Goal: Information Seeking & Learning: Learn about a topic

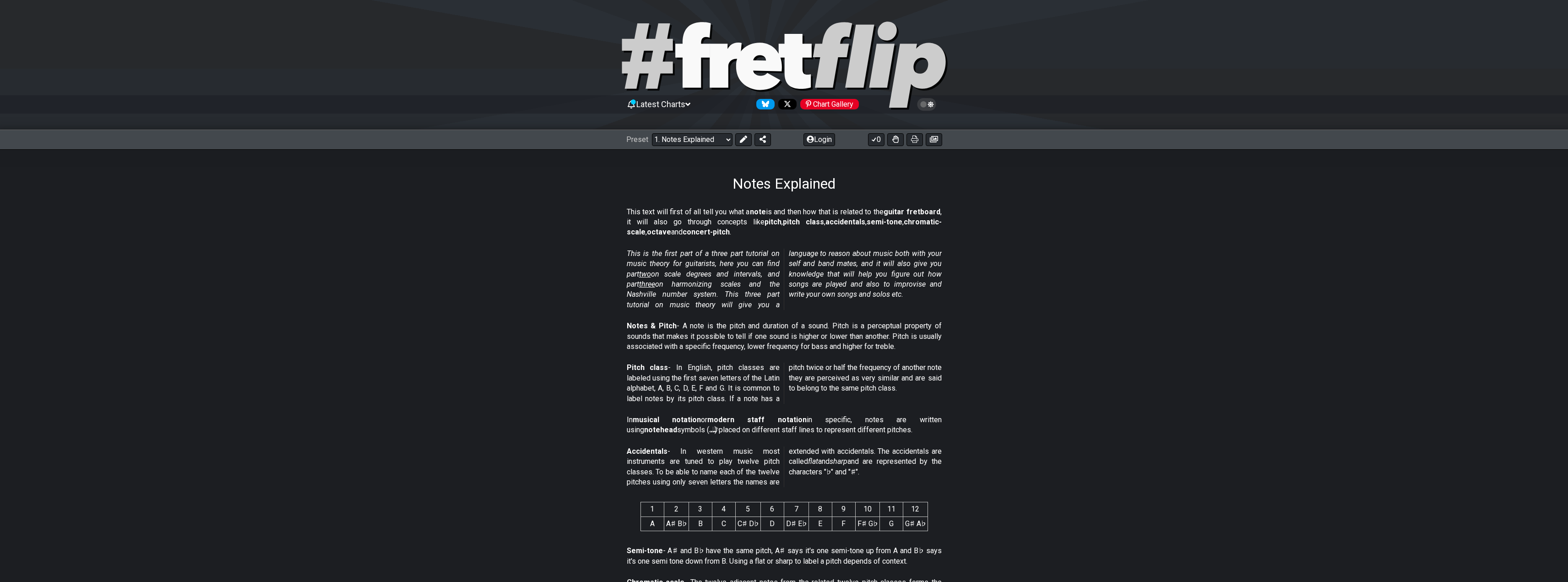
drag, startPoint x: 1124, startPoint y: 275, endPoint x: 1088, endPoint y: 131, distance: 148.4
click at [696, 145] on select "Welcome to #fretflip! Initial Preset Custom Preset Minor Pentatonic Major Penta…" at bounding box center [692, 139] width 81 height 13
drag, startPoint x: 700, startPoint y: 135, endPoint x: 707, endPoint y: 138, distance: 7.6
click at [700, 135] on select "Welcome to #fretflip! Initial Preset Custom Preset Minor Pentatonic Major Penta…" at bounding box center [692, 139] width 81 height 13
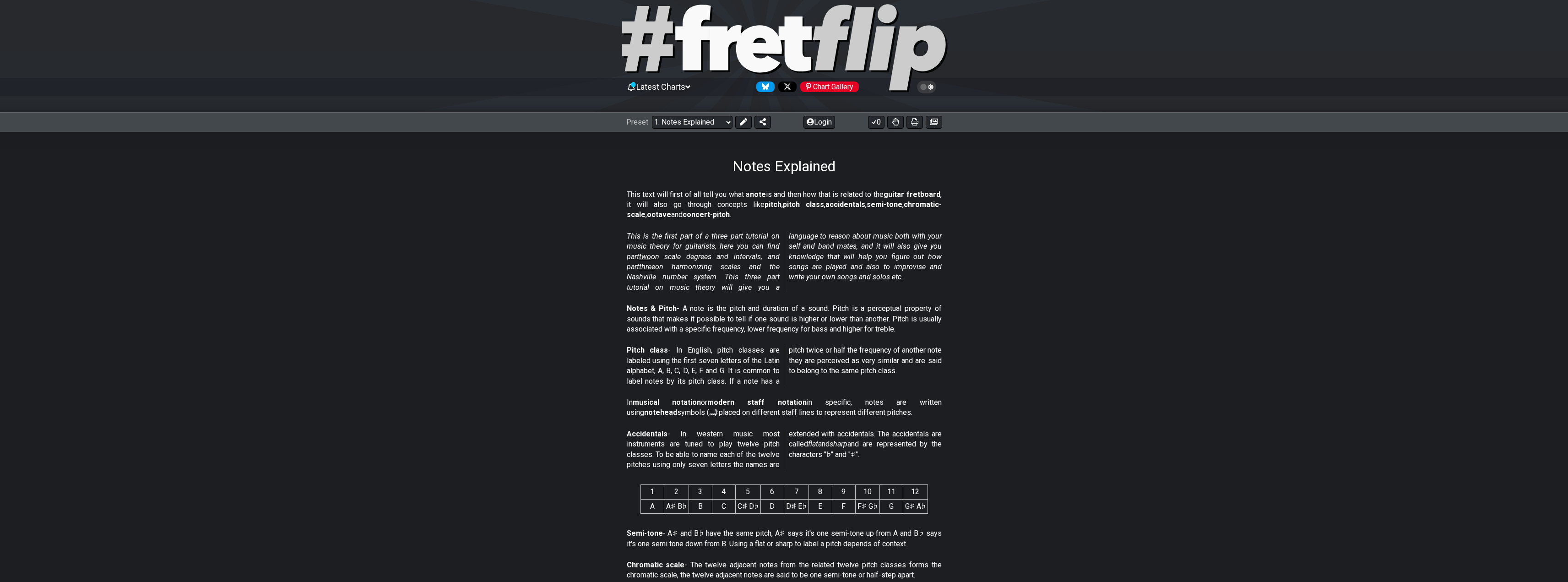
scroll to position [46, 0]
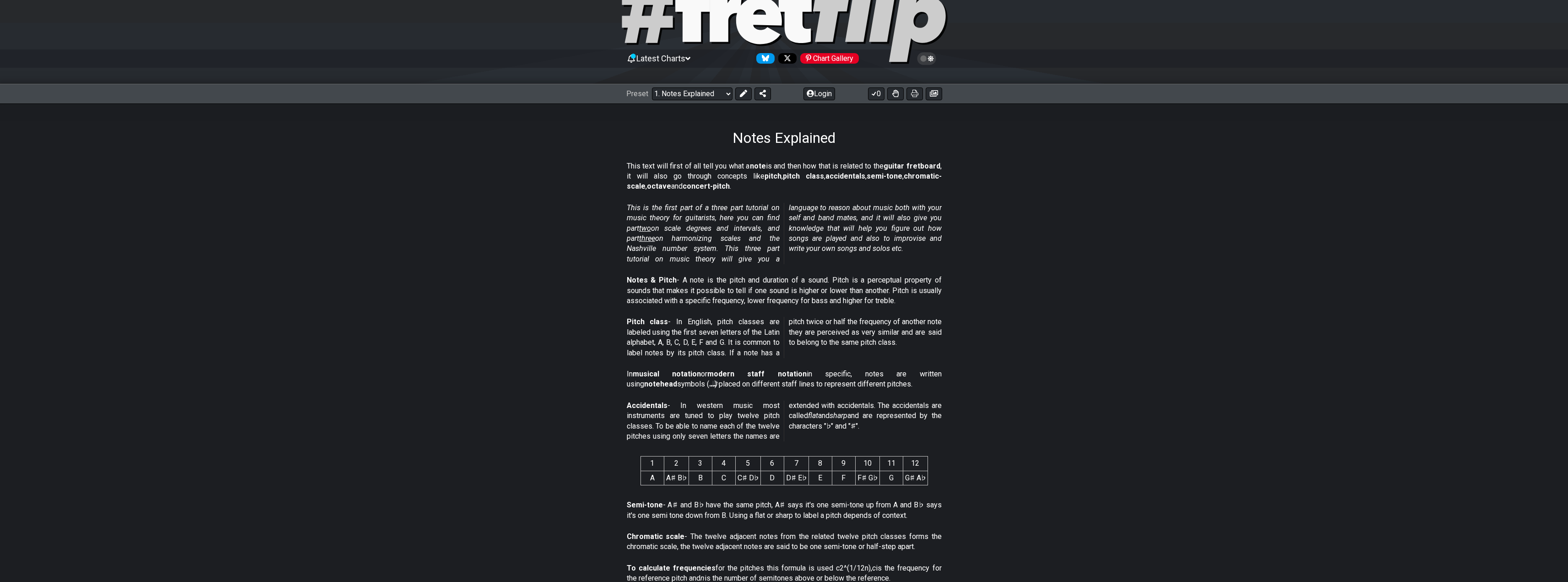
click at [655, 235] on span "three" at bounding box center [647, 238] width 16 height 9
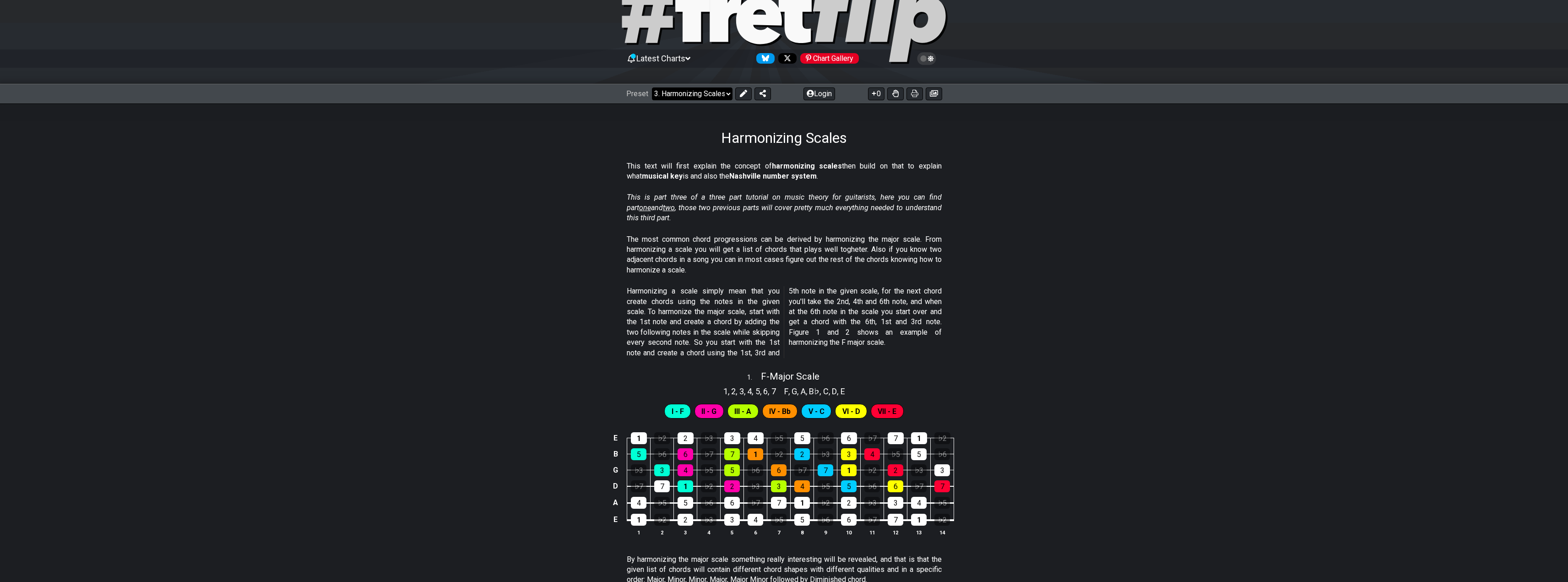
click at [704, 91] on select "Welcome to #fretflip! Initial Preset Custom Preset Minor Pentatonic Major Penta…" at bounding box center [692, 94] width 81 height 13
click at [652, 87] on select "Welcome to #fretflip! Initial Preset Custom Preset Minor Pentatonic Major Penta…" at bounding box center [692, 94] width 81 height 13
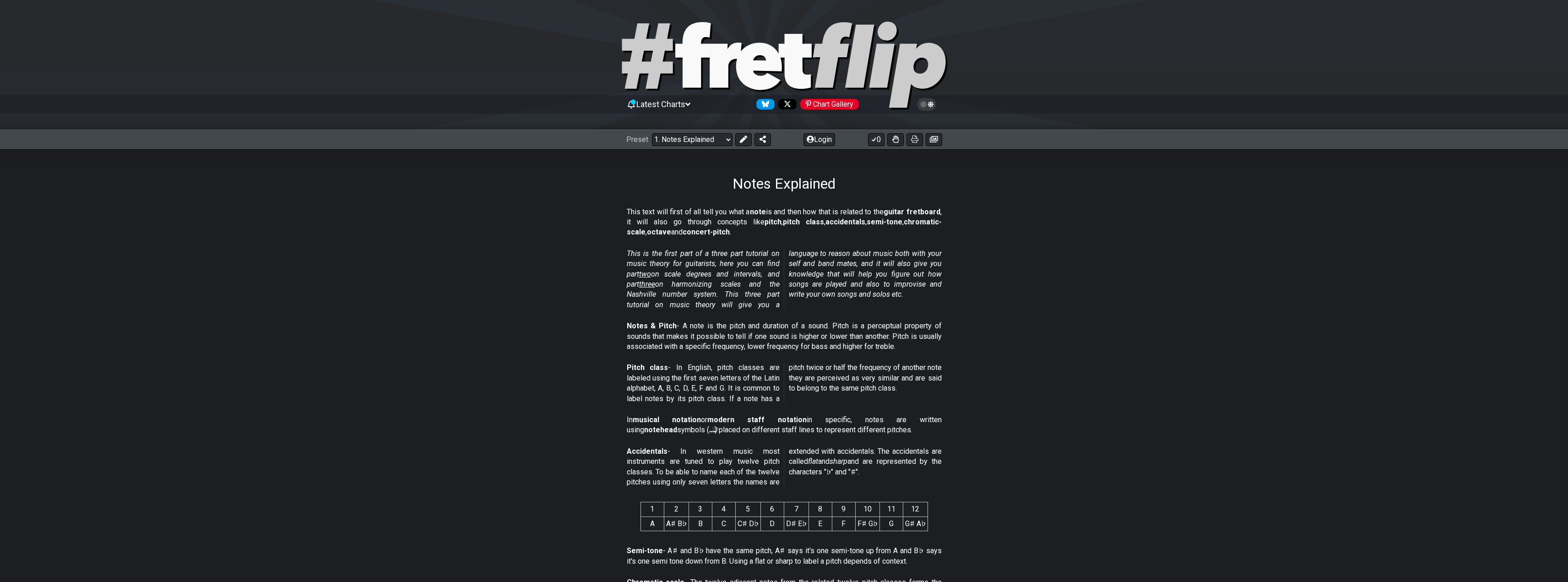
click at [685, 146] on div "Preset Welcome to #fretflip! Initial Preset Custom Preset Minor Pentatonic Majo…" at bounding box center [784, 140] width 1568 height 20
click at [684, 134] on select "Welcome to #fretflip! Initial Preset Custom Preset Minor Pentatonic Major Penta…" at bounding box center [692, 139] width 81 height 13
click at [652, 133] on select "Welcome to #fretflip! Initial Preset Custom Preset Minor Pentatonic Major Penta…" at bounding box center [692, 139] width 81 height 13
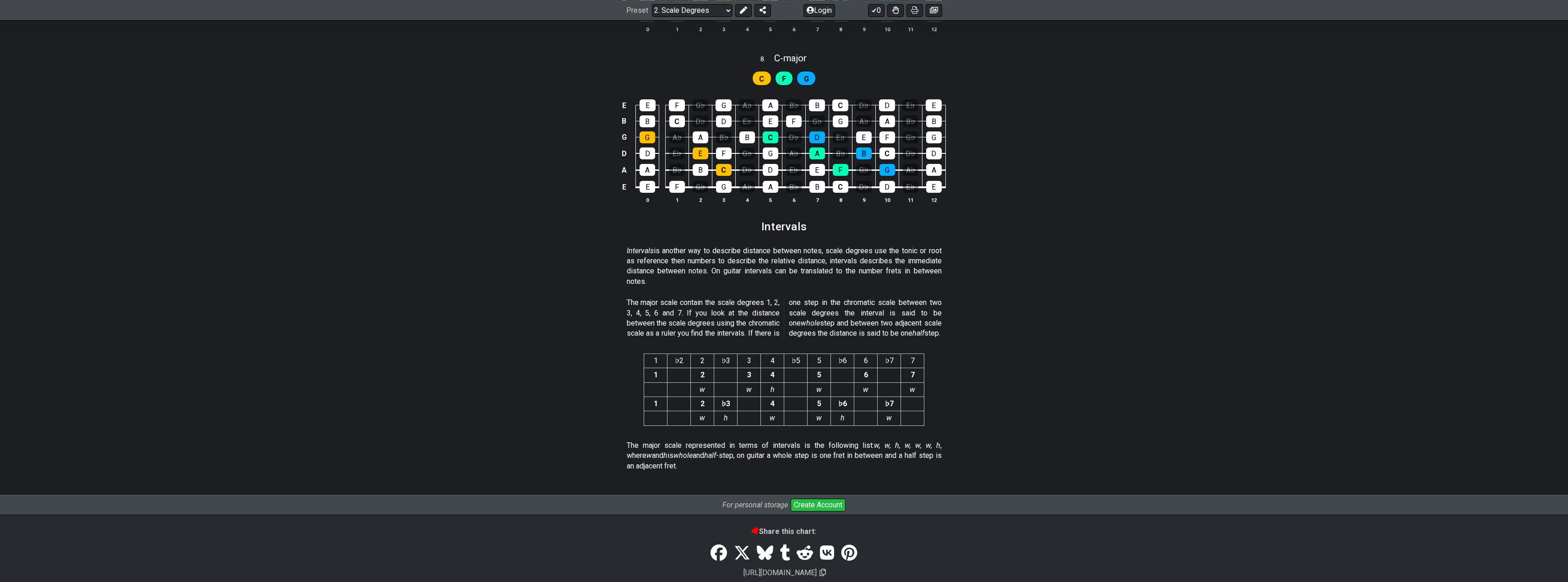
scroll to position [2223, 0]
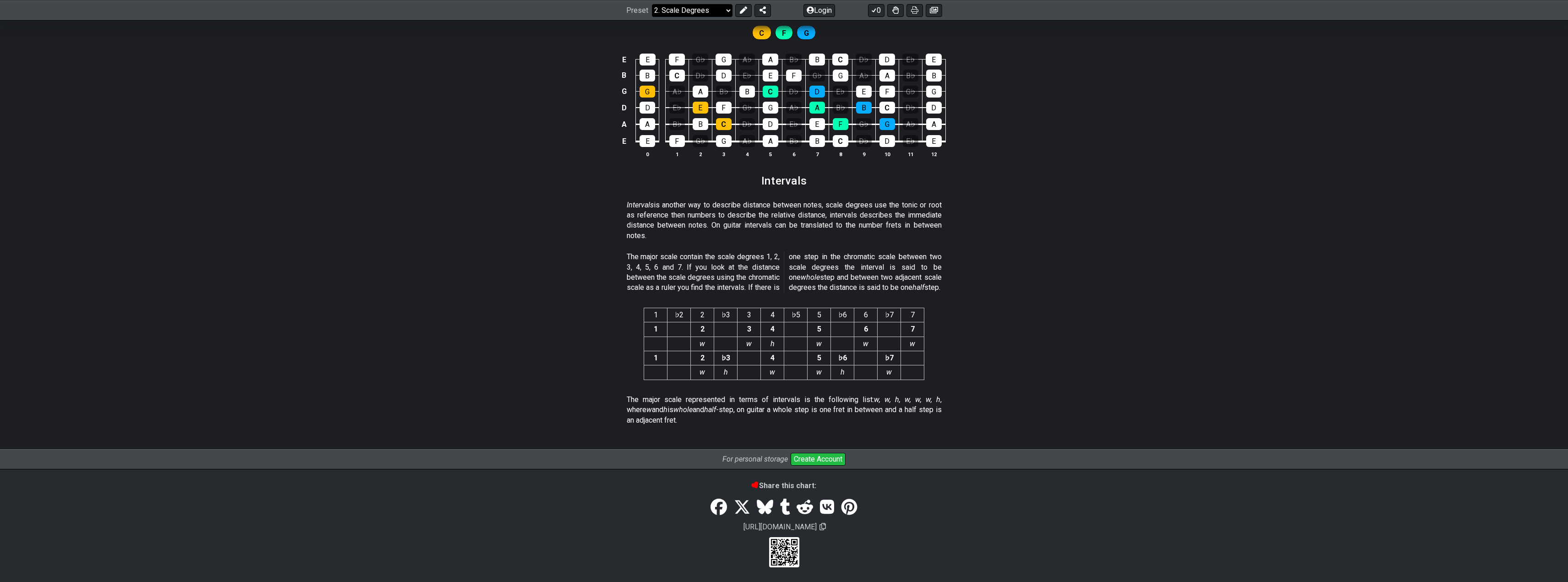
click at [694, 15] on select "Welcome to #fretflip! Initial Preset Custom Preset Minor Pentatonic Major Penta…" at bounding box center [692, 10] width 81 height 13
click at [652, 17] on select "Welcome to #fretflip! Initial Preset Custom Preset Minor Pentatonic Major Penta…" at bounding box center [692, 10] width 81 height 13
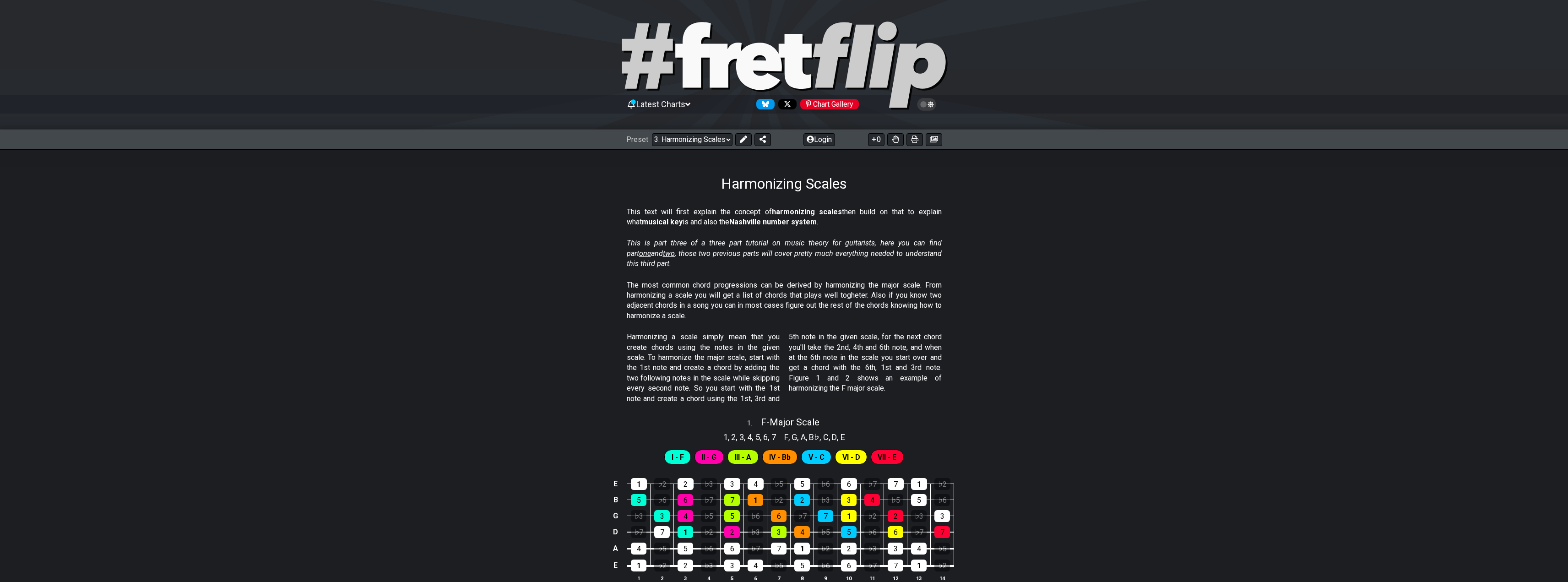
drag, startPoint x: 738, startPoint y: 405, endPoint x: 711, endPoint y: 164, distance: 242.5
click at [686, 142] on select "Welcome to #fretflip! Initial Preset Custom Preset Minor Pentatonic Major Penta…" at bounding box center [692, 139] width 81 height 13
click at [652, 133] on select "Welcome to #fretflip! Initial Preset Custom Preset Minor Pentatonic Major Penta…" at bounding box center [692, 139] width 81 height 13
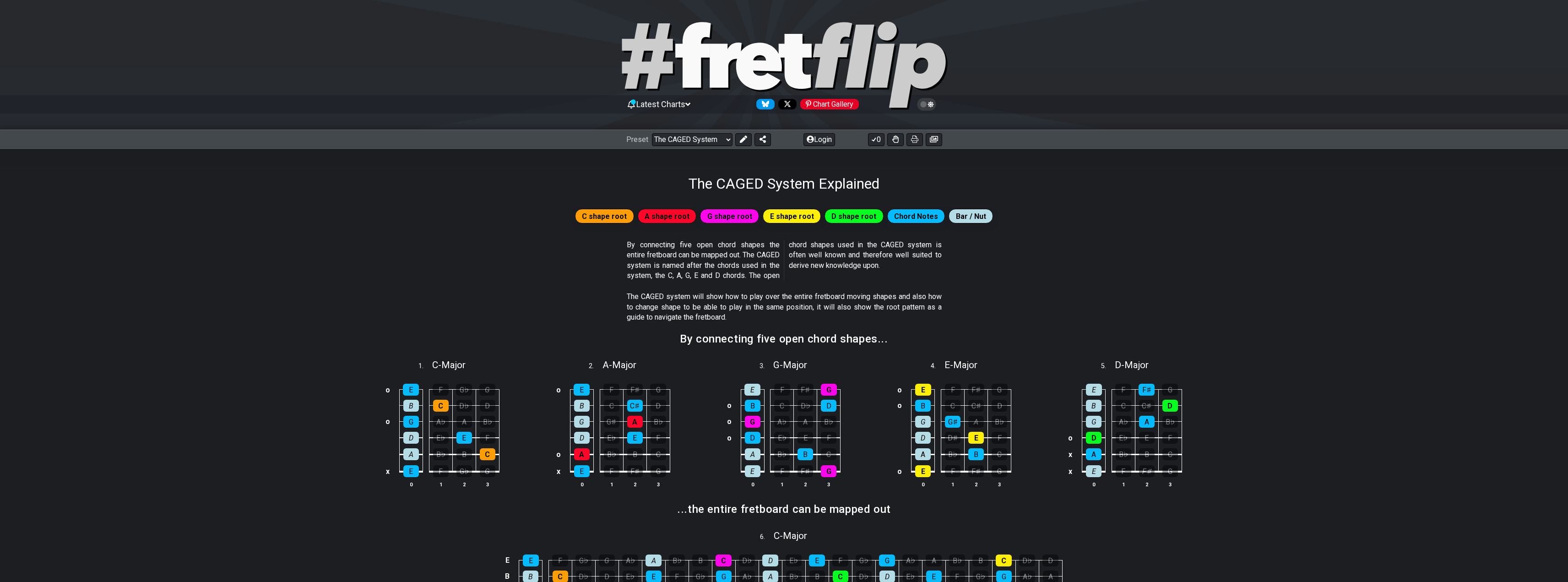
drag, startPoint x: 1264, startPoint y: 378, endPoint x: 1222, endPoint y: 164, distance: 218.1
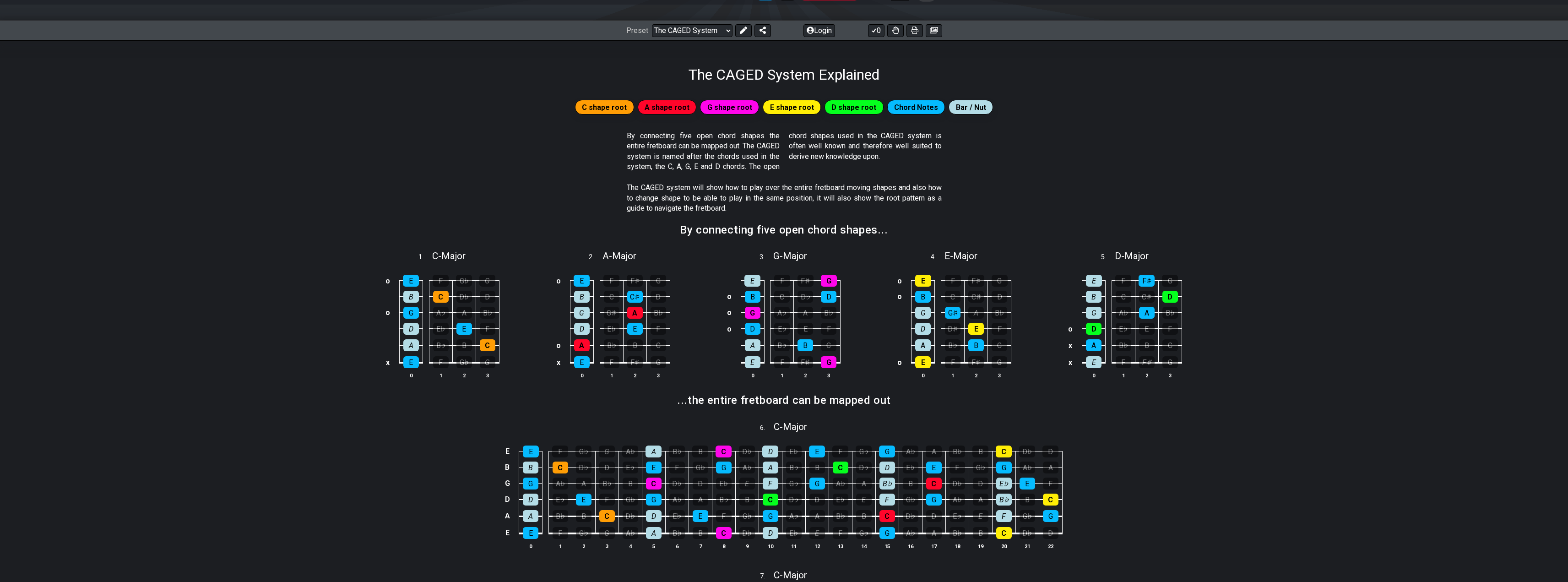
scroll to position [91, 0]
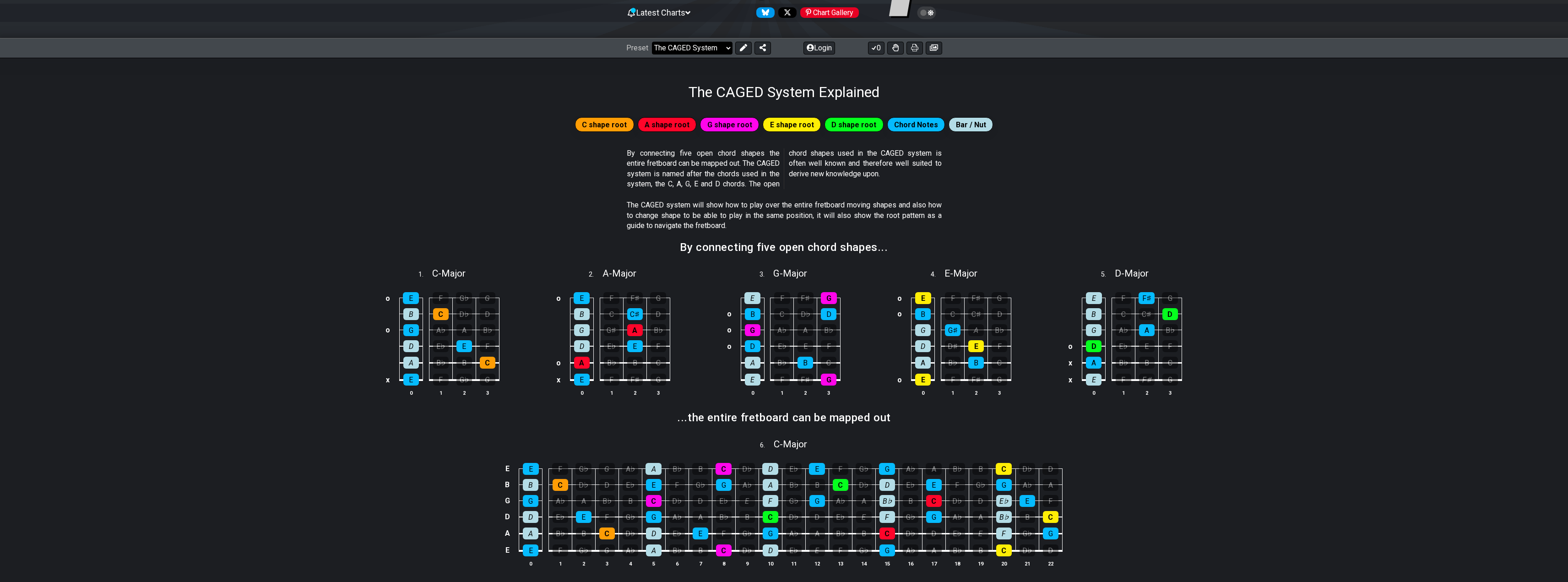
click at [703, 46] on select "Welcome to #fretflip! Initial Preset Custom Preset Minor Pentatonic Major Penta…" at bounding box center [692, 48] width 81 height 13
click at [652, 42] on select "Welcome to #fretflip! Initial Preset Custom Preset Minor Pentatonic Major Penta…" at bounding box center [692, 48] width 81 height 13
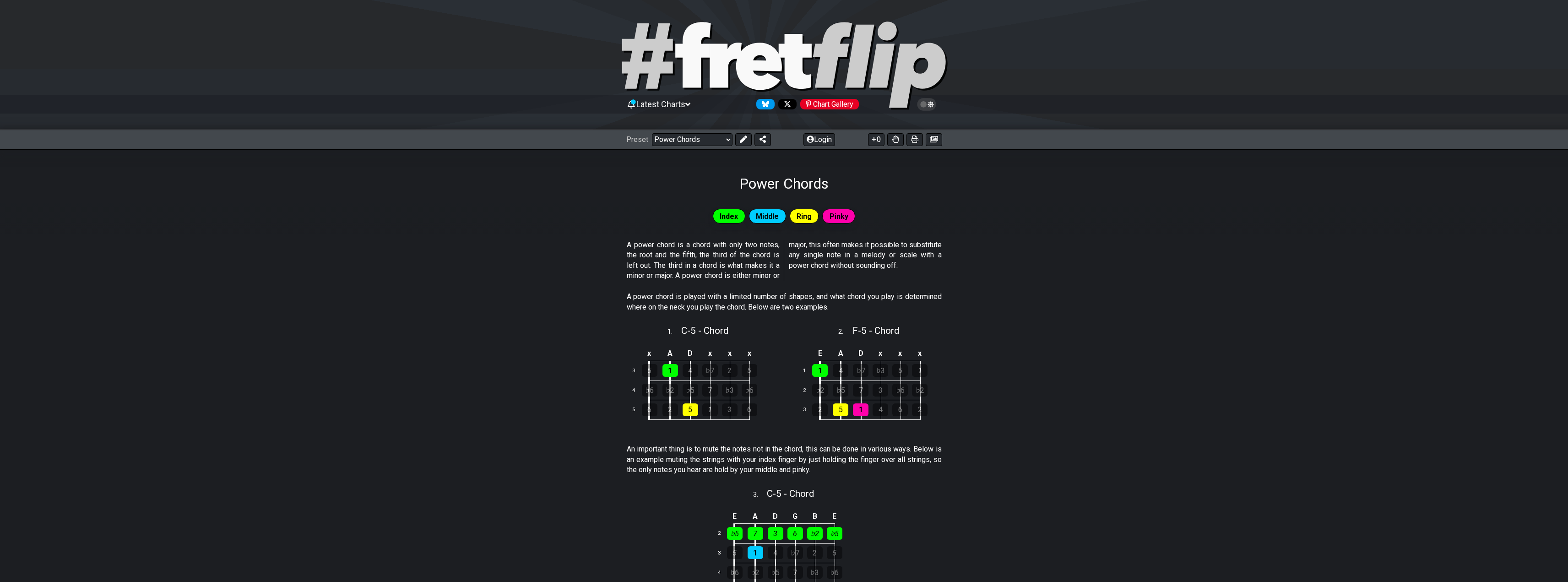
drag, startPoint x: 1013, startPoint y: 300, endPoint x: 881, endPoint y: 32, distance: 298.7
click at [685, 135] on select "Welcome to #fretflip! Initial Preset Custom Preset Minor Pentatonic Major Penta…" at bounding box center [692, 139] width 81 height 13
click at [652, 133] on select "Welcome to #fretflip! Initial Preset Custom Preset Minor Pentatonic Major Penta…" at bounding box center [692, 139] width 81 height 13
select select "/template"
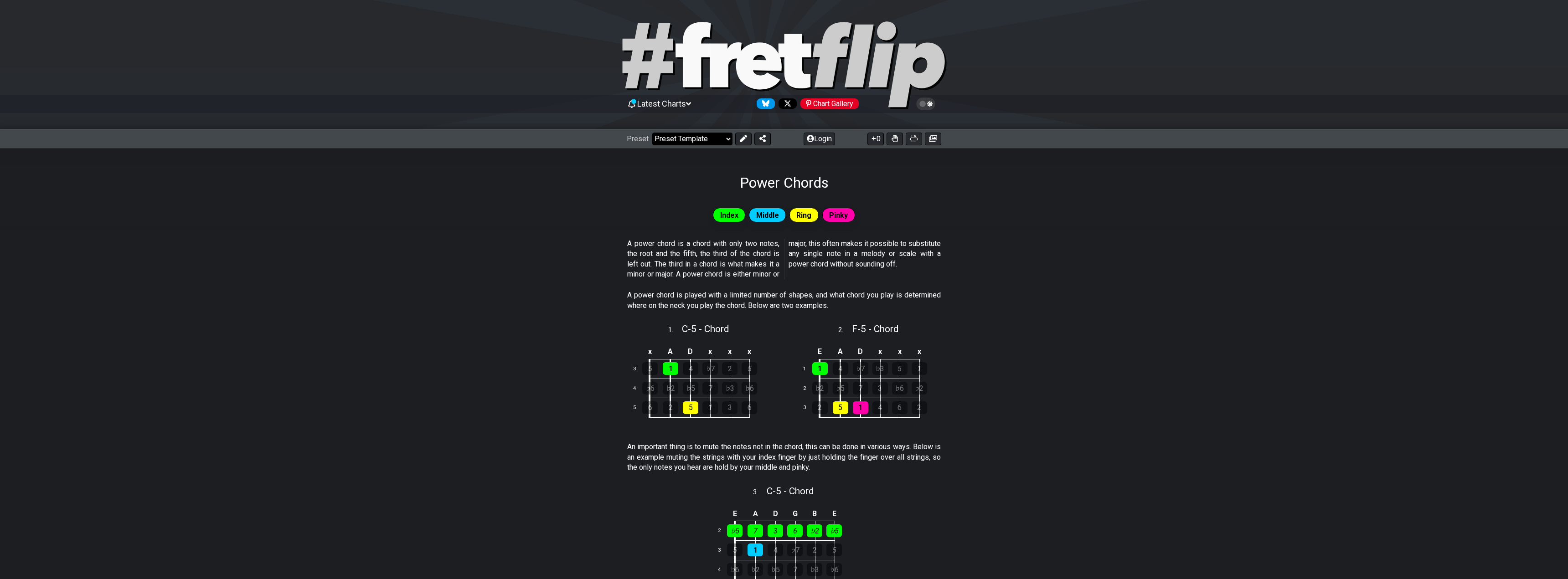
select select "A"
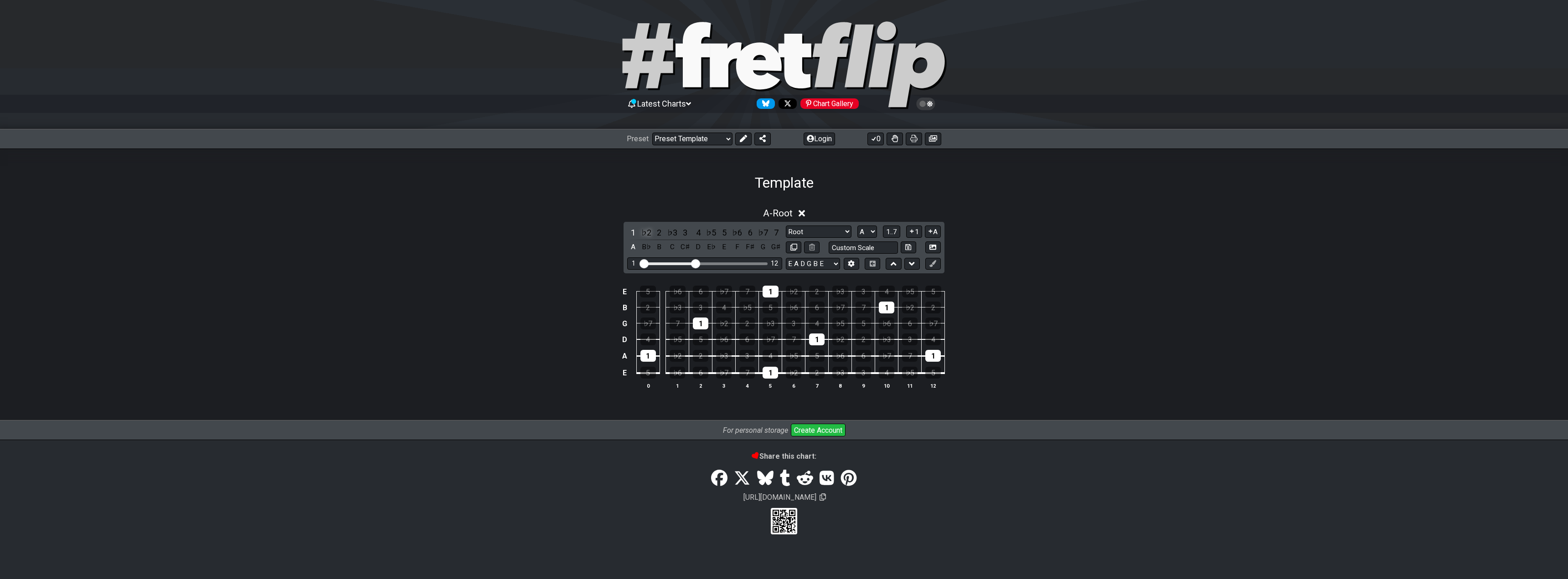
click at [646, 231] on div "♭2" at bounding box center [646, 232] width 12 height 13
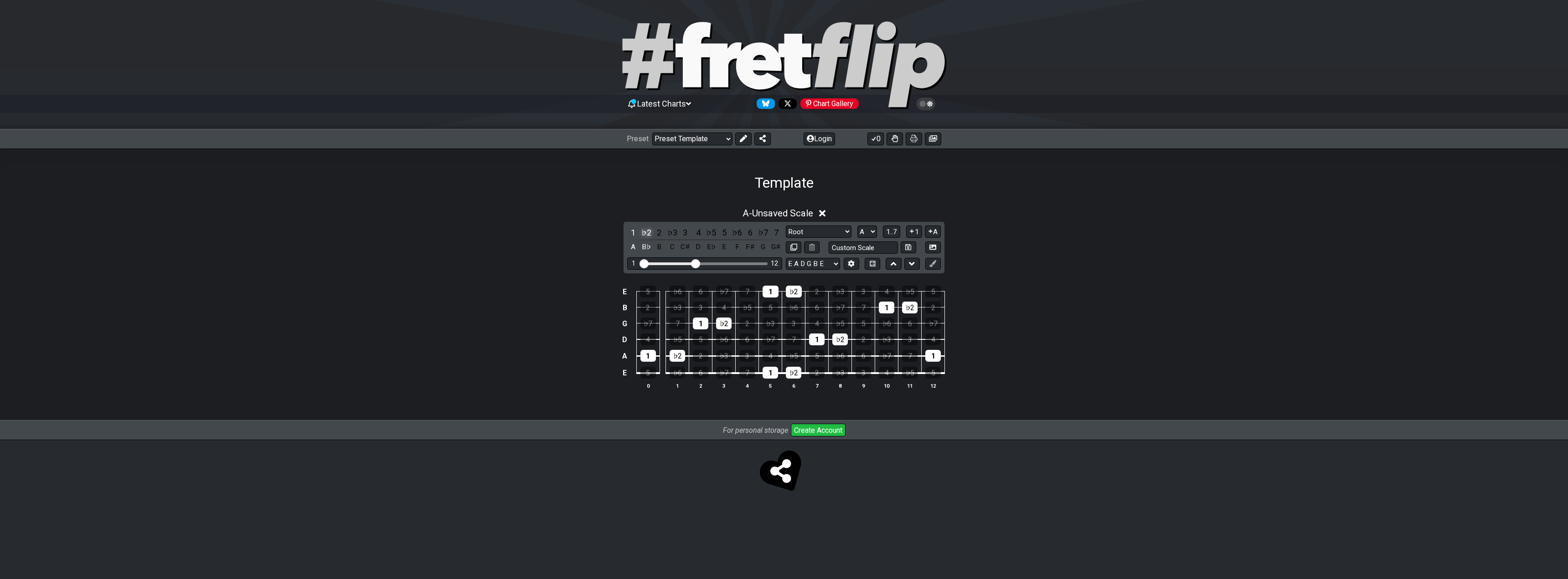
click at [646, 231] on div "♭2" at bounding box center [646, 232] width 12 height 13
click at [646, 230] on div "♯1" at bounding box center [646, 232] width 12 height 13
click at [847, 249] on input "text" at bounding box center [863, 248] width 70 height 13
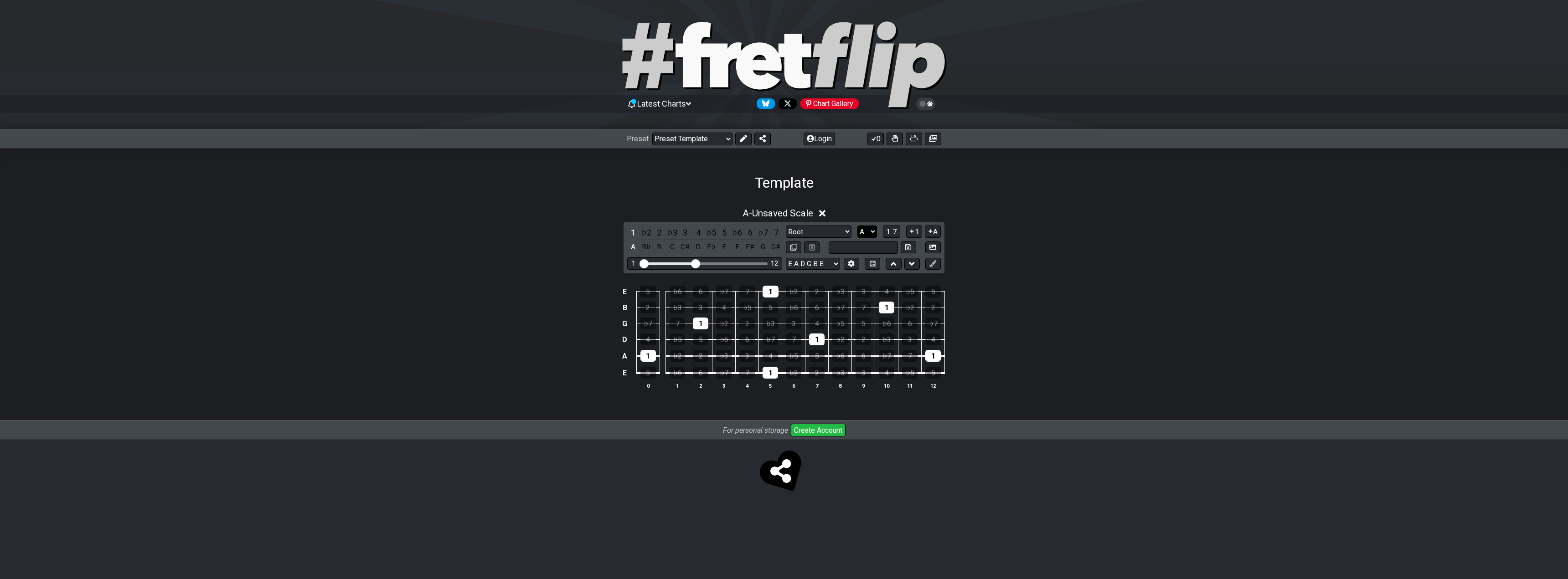
type input "Custom Scale"
click at [874, 232] on select "A♭ A A♯ B♭ B C C♯ D♭ D D♯ E♭ E F F♯ G♭ G G♯" at bounding box center [867, 232] width 20 height 13
click at [890, 225] on div "1 ♭2 2 ♭3 3 4 ♭5 5 ♭6 6 ♭7 7 A B♭ B C C♯ D E♭ E F F♯ G G♯ Root Root Minor Penta…" at bounding box center [784, 248] width 321 height 52
click at [888, 232] on span "1..7" at bounding box center [891, 232] width 11 height 8
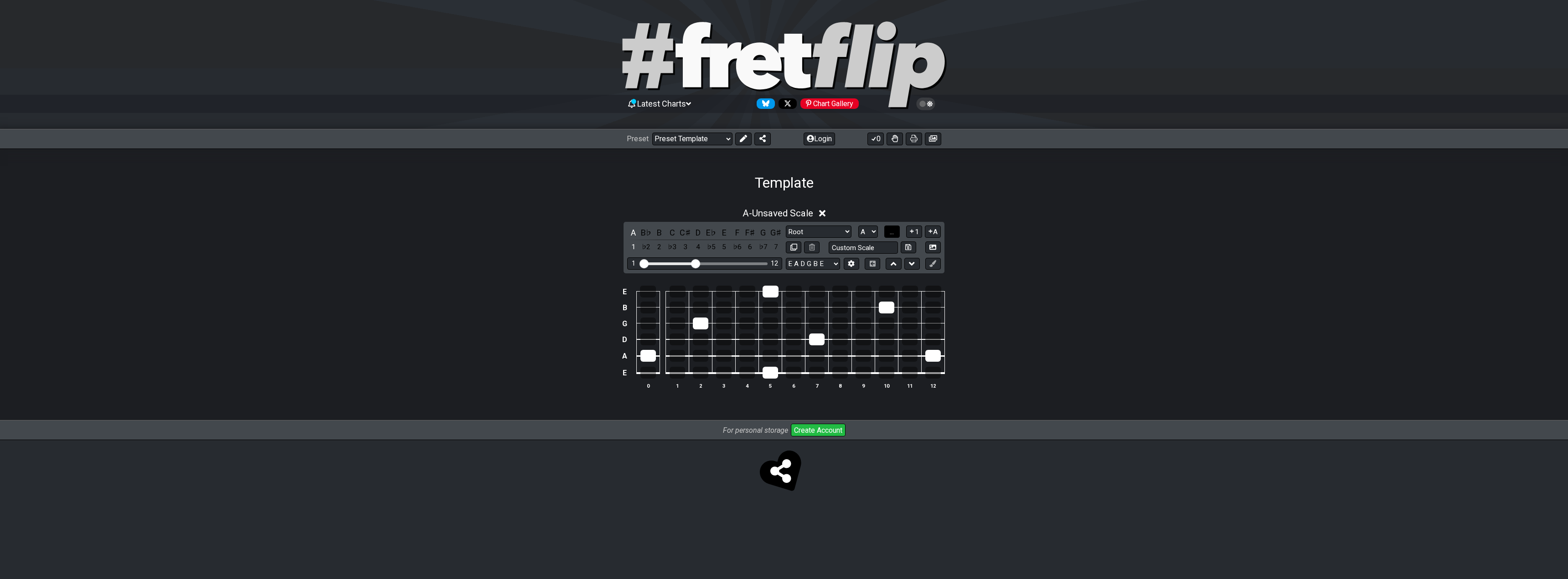
click at [888, 232] on button "..." at bounding box center [892, 232] width 16 height 13
click at [888, 232] on span "A.." at bounding box center [891, 232] width 7 height 8
click at [886, 228] on span "1..7" at bounding box center [891, 232] width 11 height 8
click at [886, 228] on button "..." at bounding box center [892, 232] width 16 height 13
click at [683, 140] on select "Welcome to #fretflip! Initial Preset Custom Preset Minor Pentatonic Major Penta…" at bounding box center [692, 138] width 81 height 13
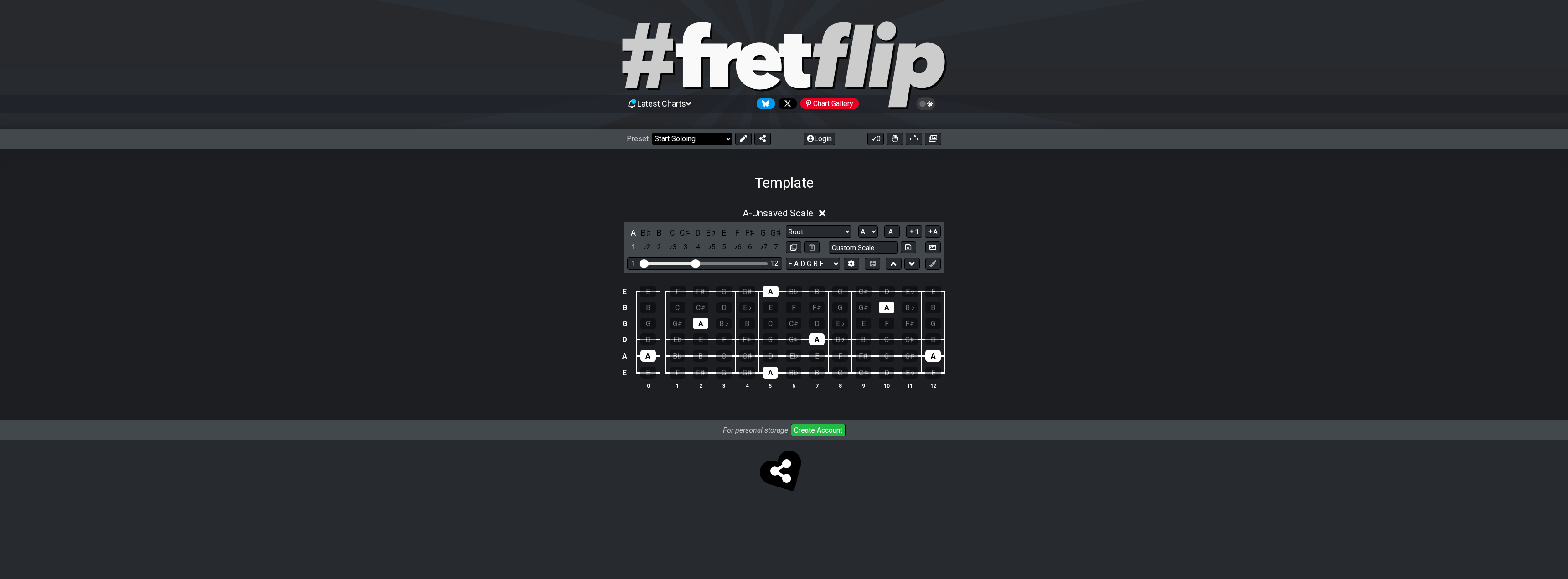
click at [652, 132] on select "Welcome to #fretflip! Initial Preset Custom Preset Minor Pentatonic Major Penta…" at bounding box center [692, 138] width 81 height 13
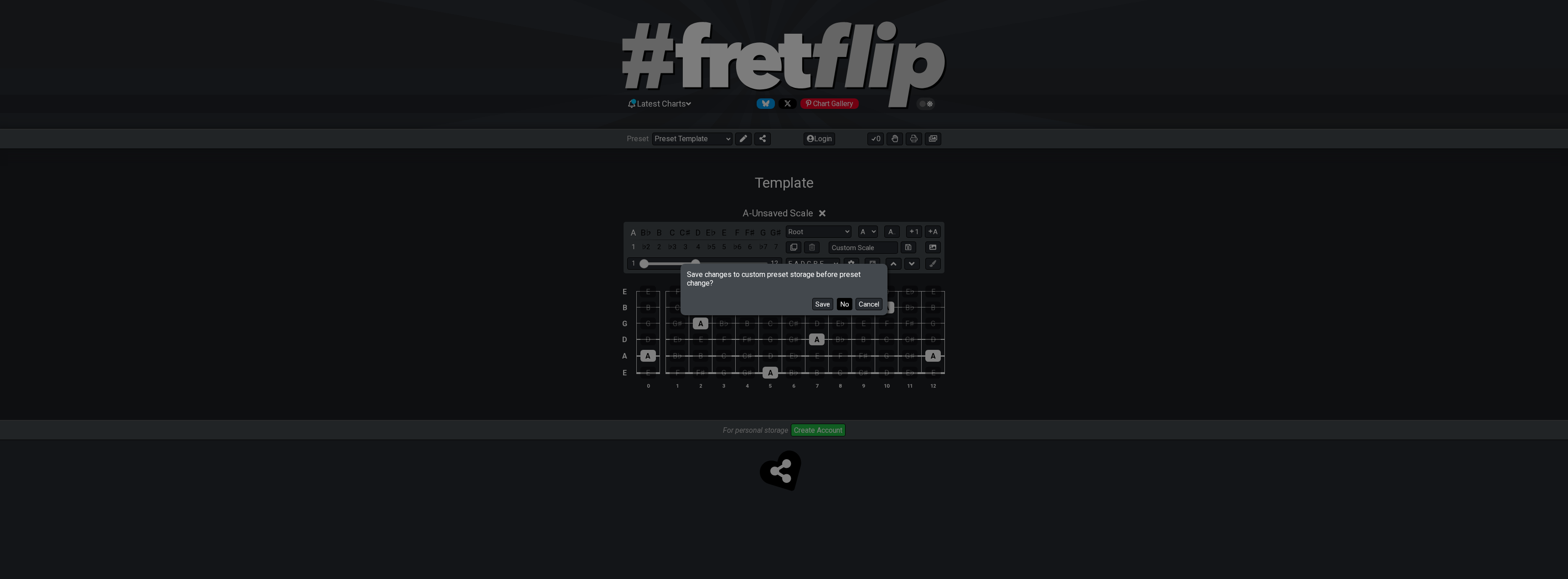
click at [841, 311] on button "No" at bounding box center [844, 304] width 16 height 13
select select "/how-to-solo"
select select "C"
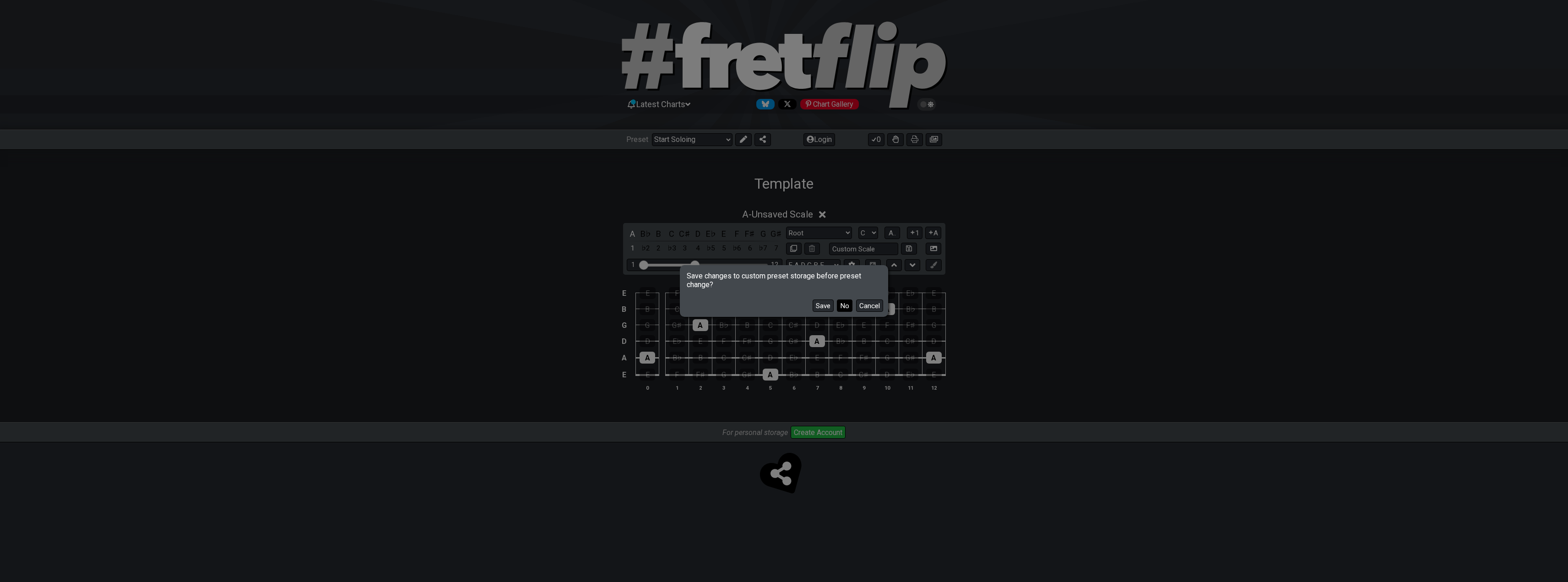
select select "Minor Pentatonic"
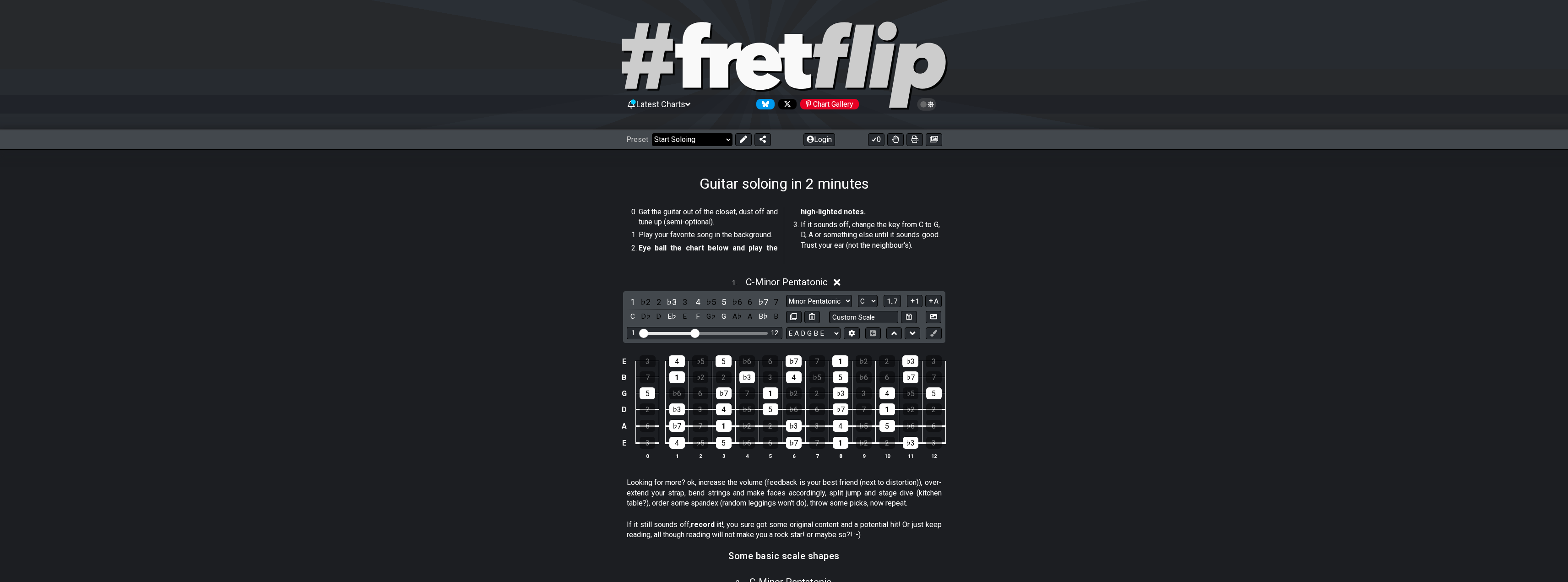
click at [663, 142] on select "Welcome to #fretflip! Initial Preset Custom Preset Minor Pentatonic Major Penta…" at bounding box center [692, 139] width 81 height 13
click at [520, 229] on section "Get the guitar out of the closet, dust off and tune up (semi-optional). Play yo…" at bounding box center [784, 238] width 1568 height 68
click at [706, 143] on select "Welcome to #fretflip! Initial Preset Custom Preset Minor Pentatonic Major Penta…" at bounding box center [692, 139] width 81 height 13
click at [652, 133] on select "Welcome to #fretflip! Initial Preset Custom Preset Minor Pentatonic Major Penta…" at bounding box center [692, 139] width 81 height 13
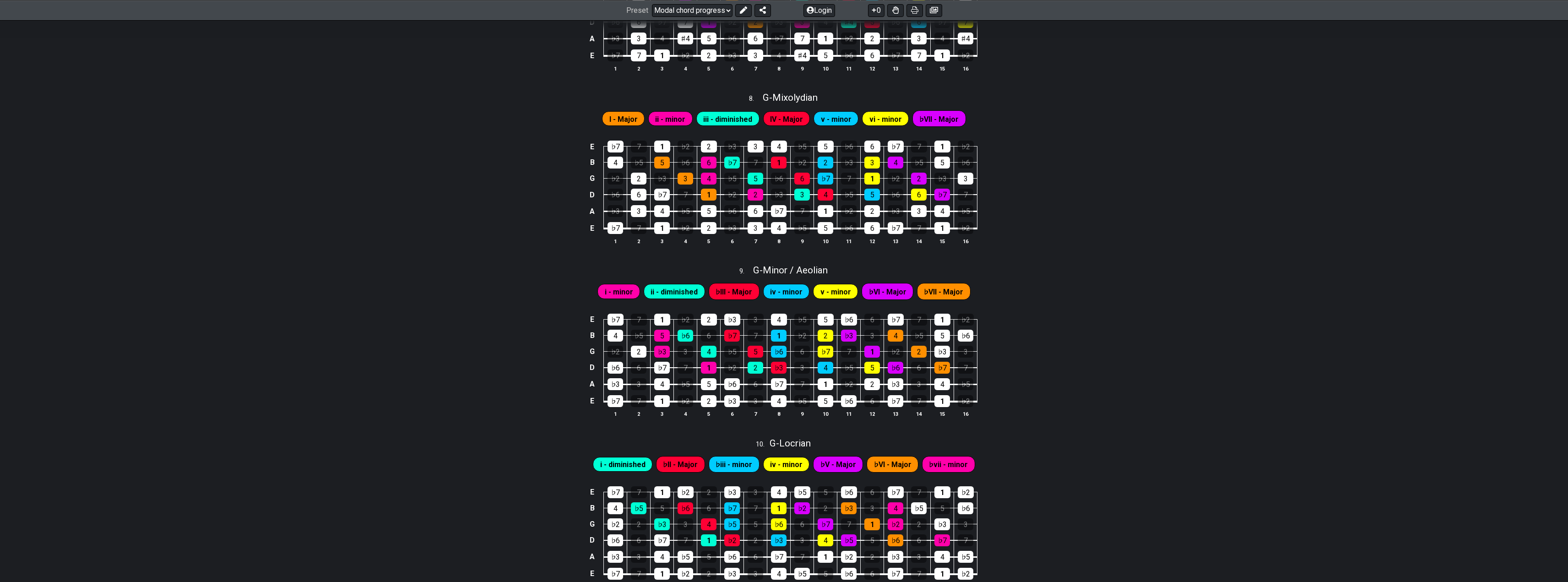
scroll to position [1374, 0]
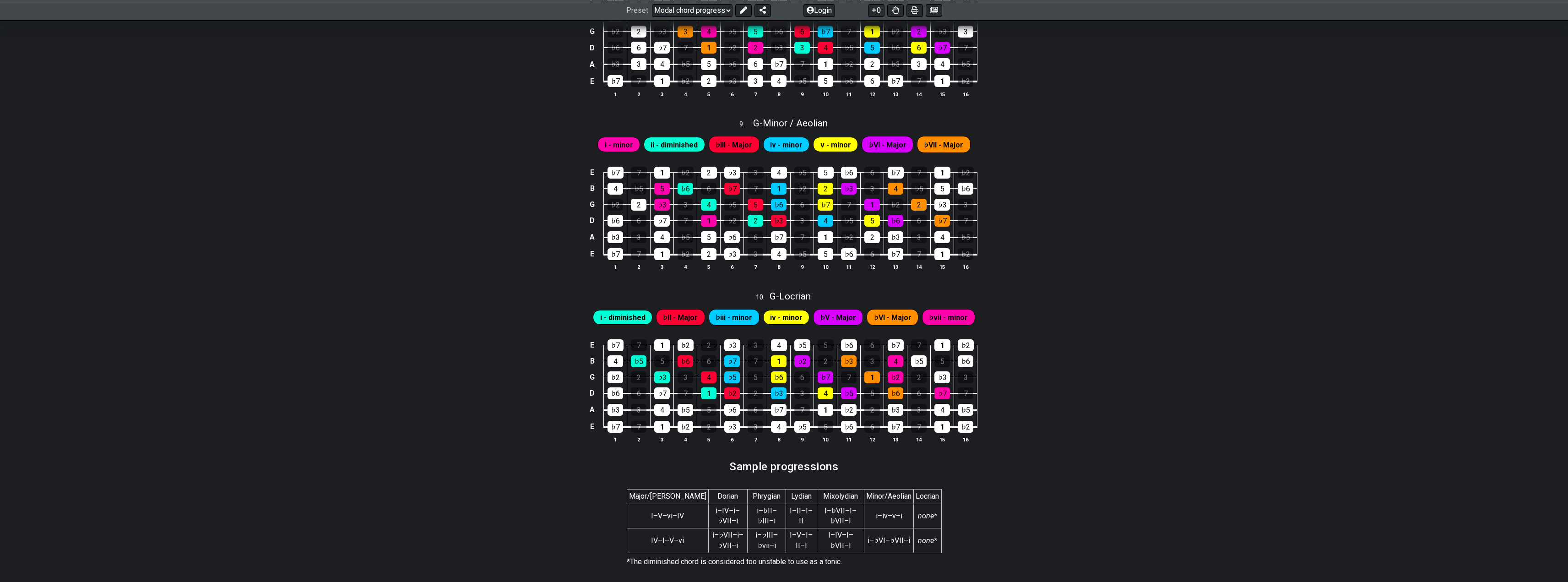
drag, startPoint x: 562, startPoint y: 436, endPoint x: 558, endPoint y: 414, distance: 22.4
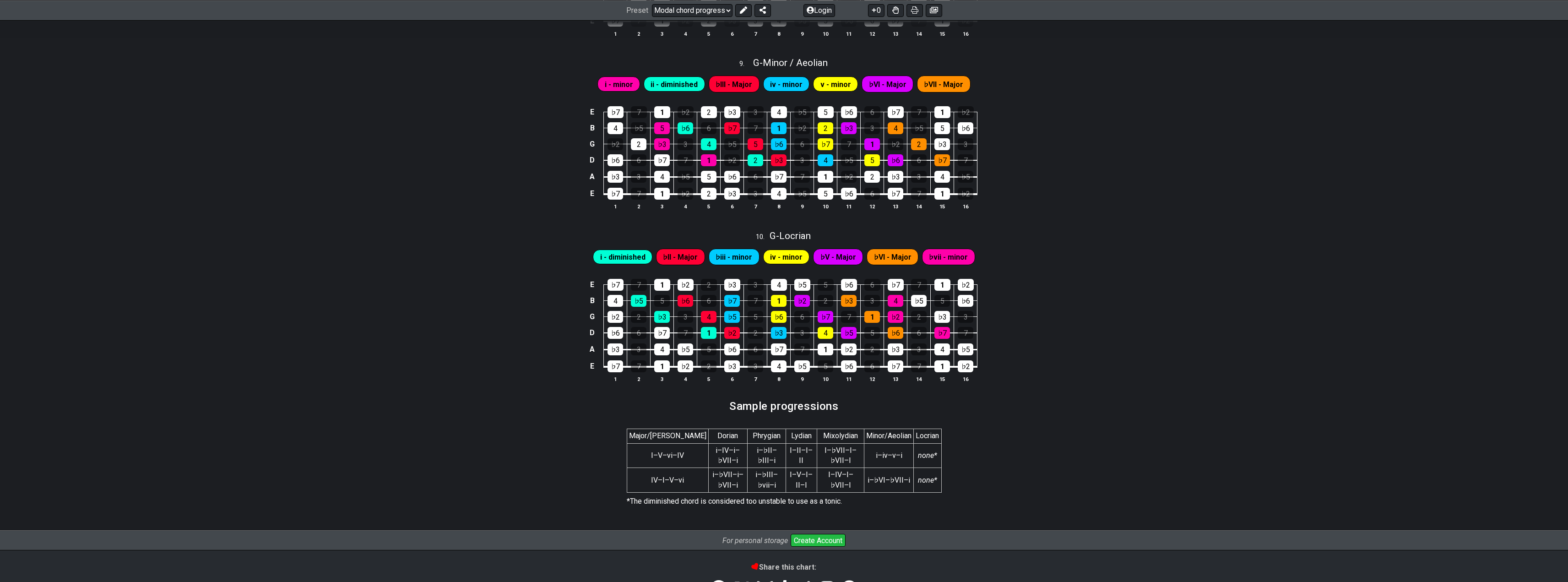
scroll to position [1362, 0]
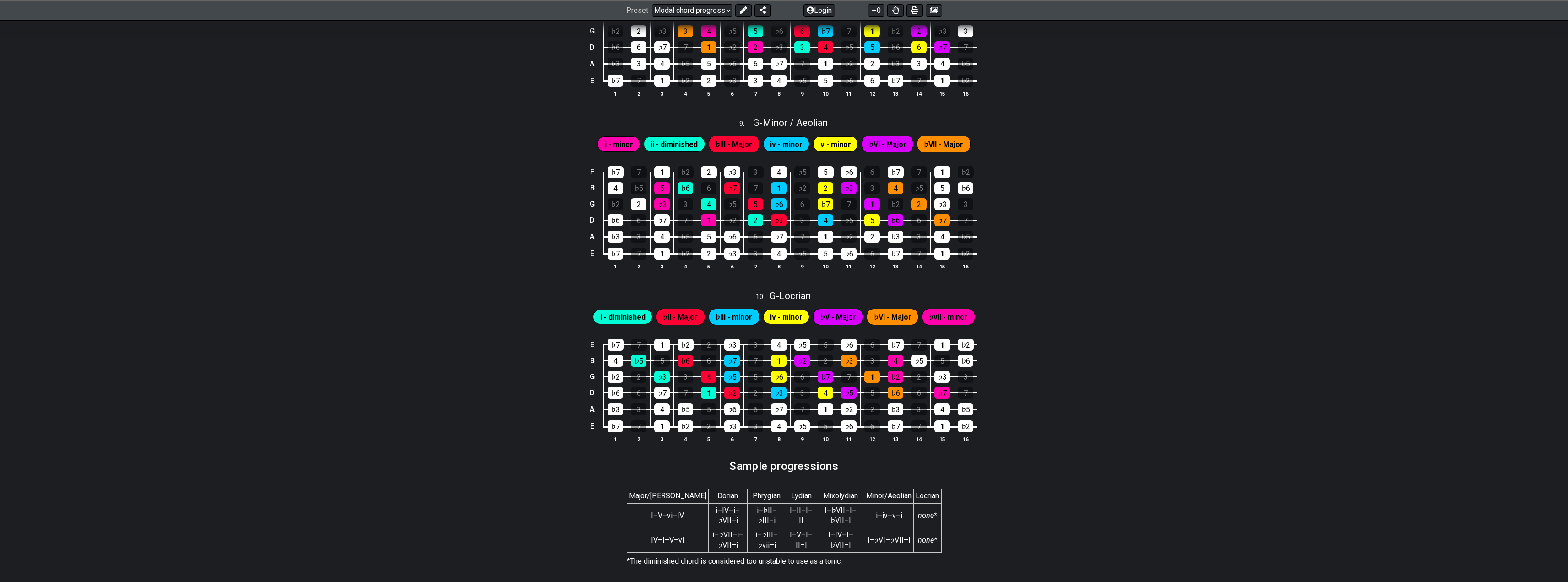
drag, startPoint x: 548, startPoint y: 434, endPoint x: 538, endPoint y: 390, distance: 45.1
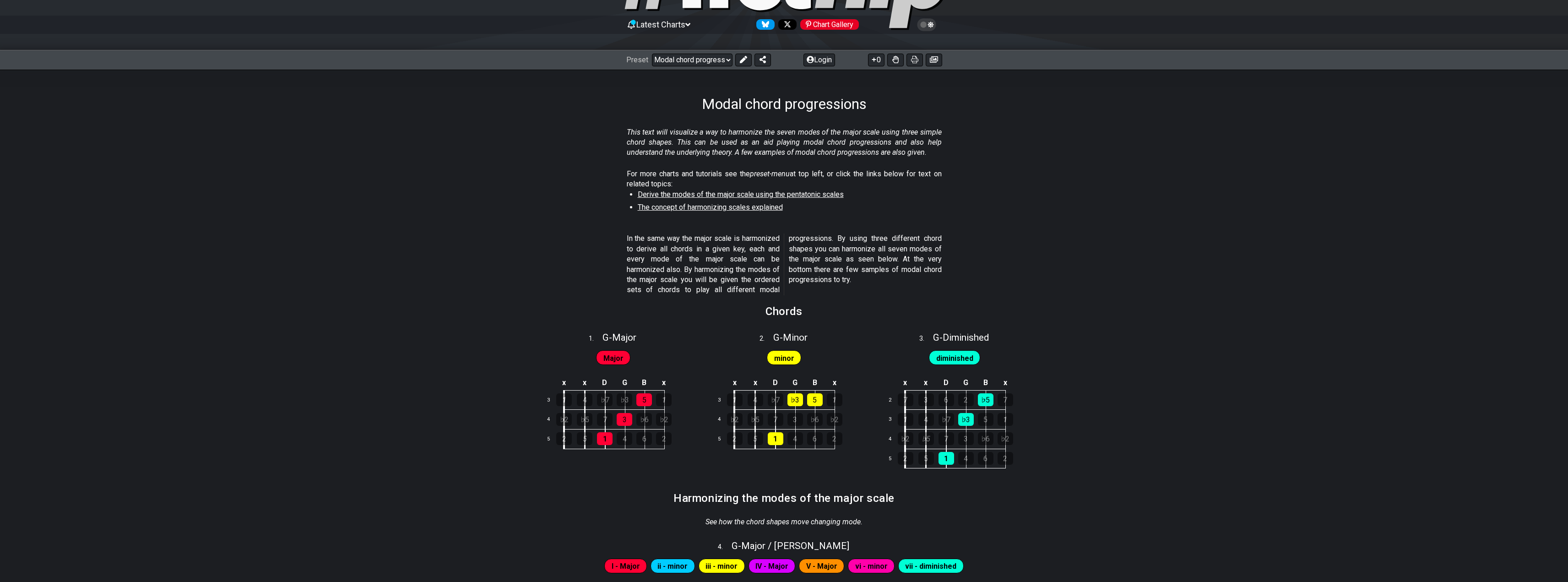
scroll to position [0, 0]
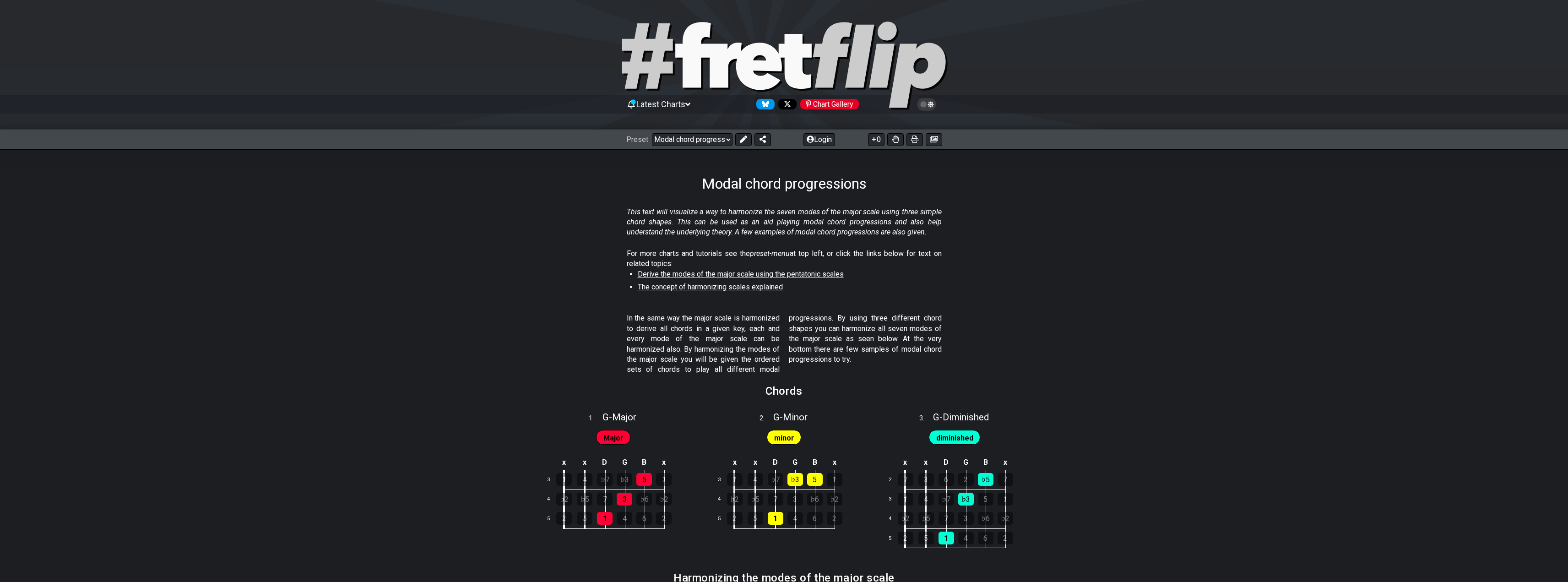
drag, startPoint x: 538, startPoint y: 390, endPoint x: 515, endPoint y: 266, distance: 126.1
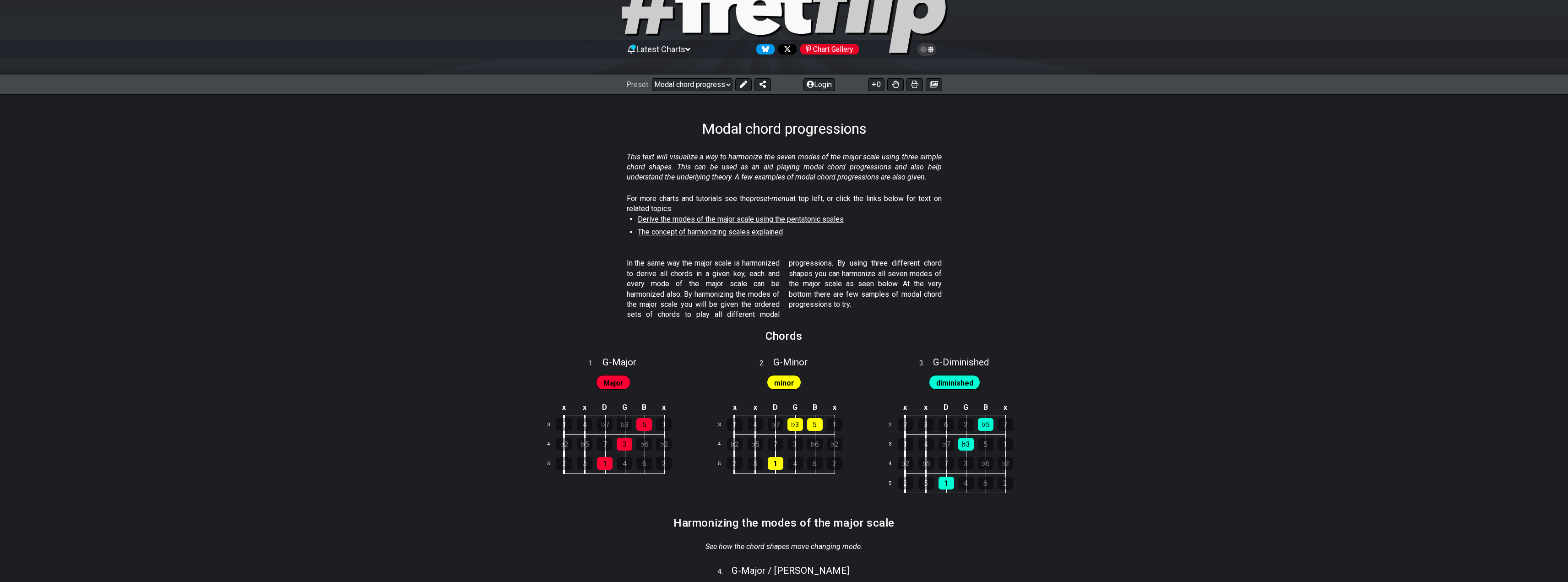
scroll to position [46, 0]
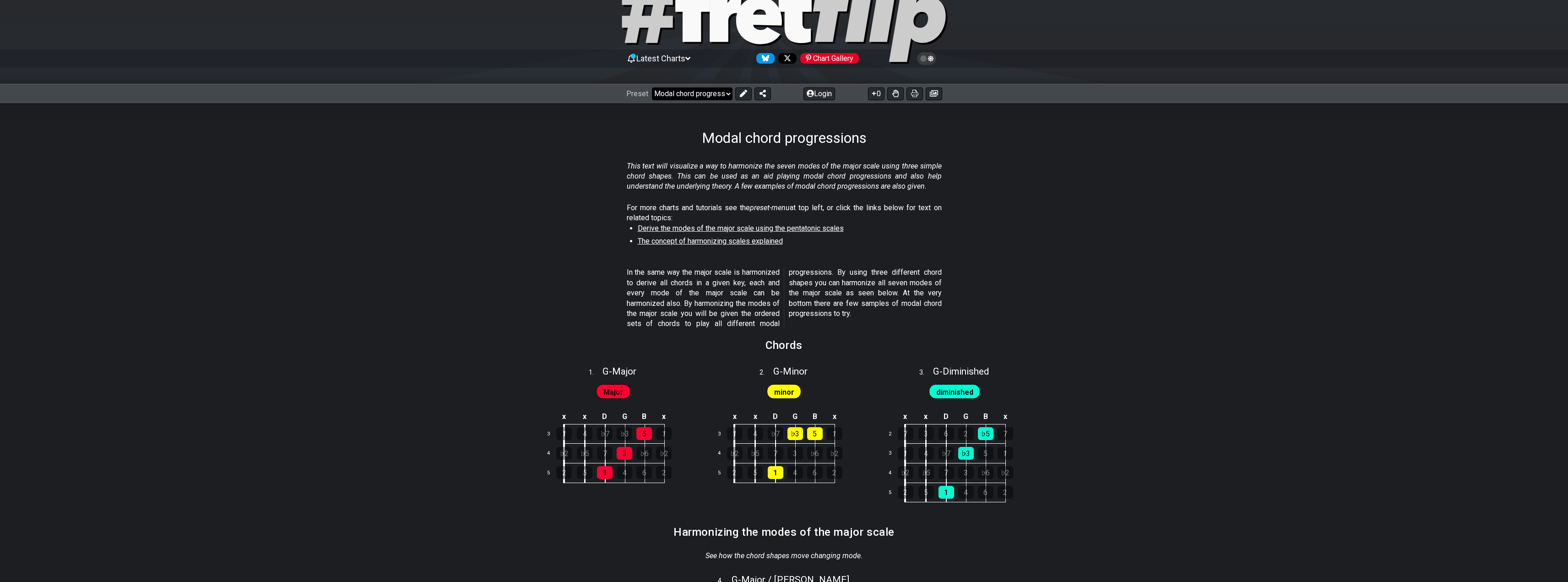
click at [670, 98] on select "Welcome to #fretflip! Initial Preset Custom Preset Minor Pentatonic Major Penta…" at bounding box center [692, 94] width 81 height 13
click at [652, 87] on select "Welcome to #fretflip! Initial Preset Custom Preset Minor Pentatonic Major Penta…" at bounding box center [692, 94] width 81 height 13
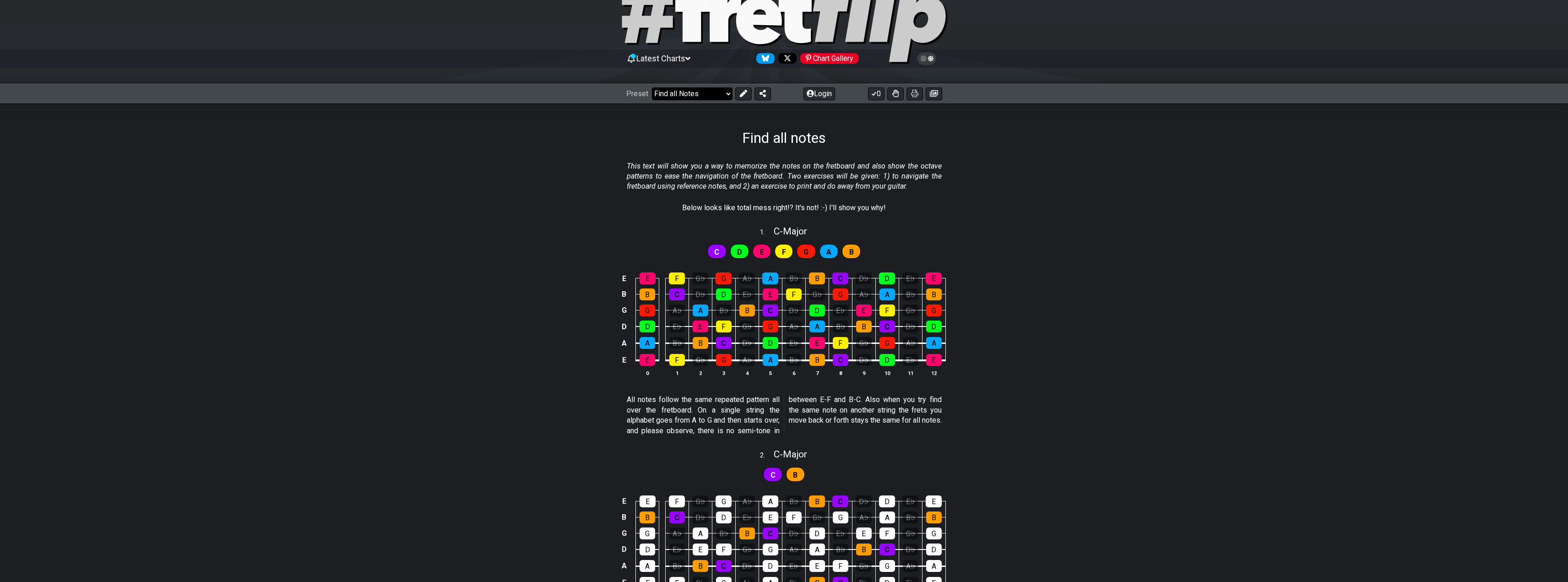
click at [702, 99] on select "Welcome to #fretflip! Initial Preset Custom Preset Minor Pentatonic Major Penta…" at bounding box center [692, 94] width 81 height 13
click at [652, 87] on select "Welcome to #fretflip! Initial Preset Custom Preset Minor Pentatonic Major Penta…" at bounding box center [692, 94] width 81 height 13
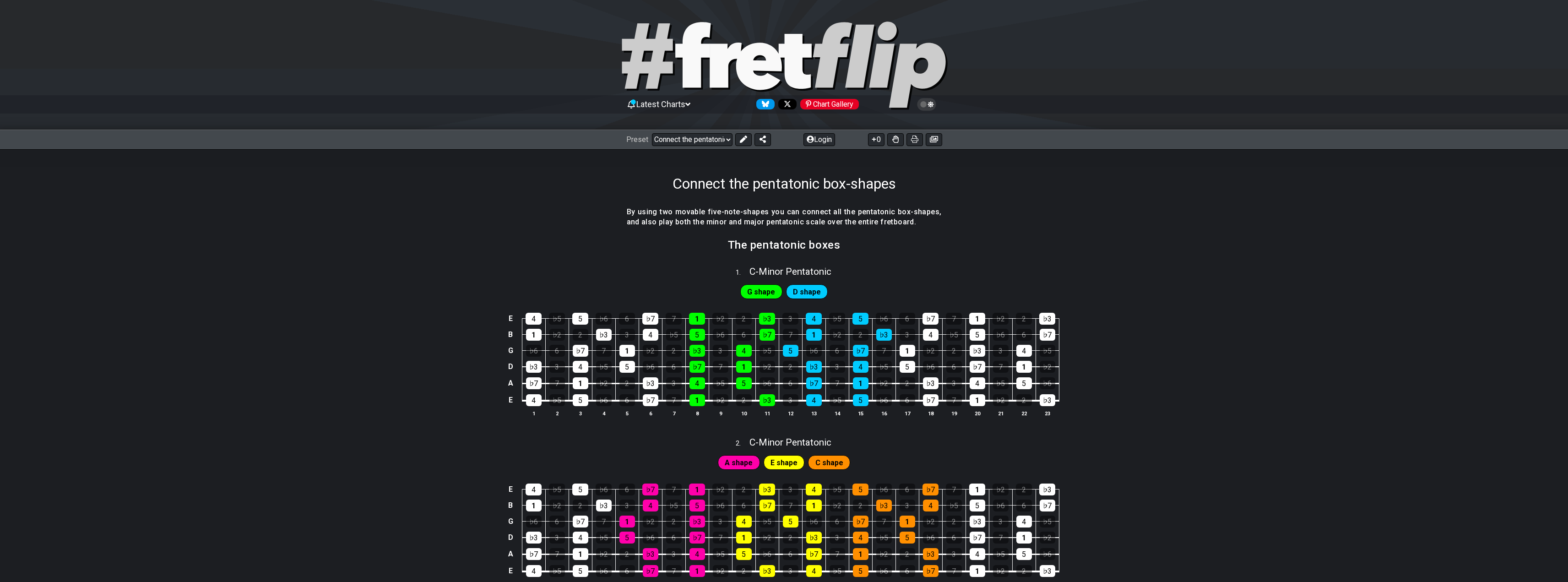
drag, startPoint x: 438, startPoint y: 417, endPoint x: 403, endPoint y: 215, distance: 205.0
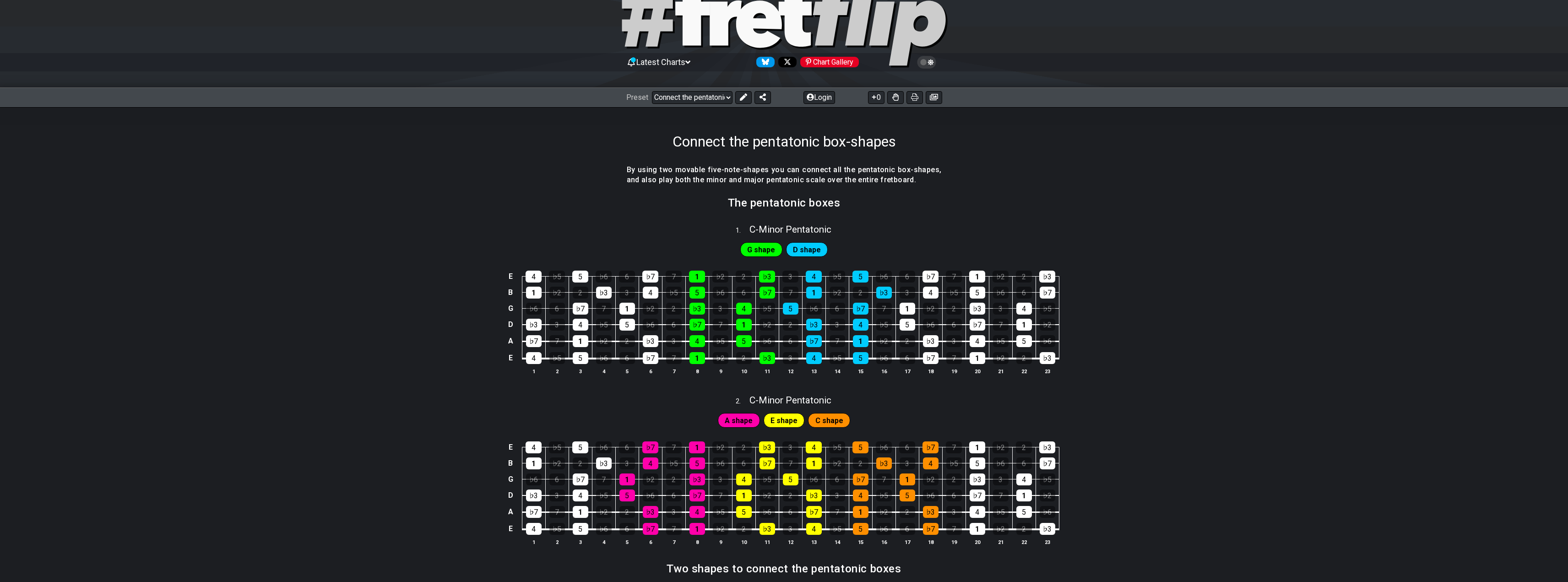
scroll to position [46, 0]
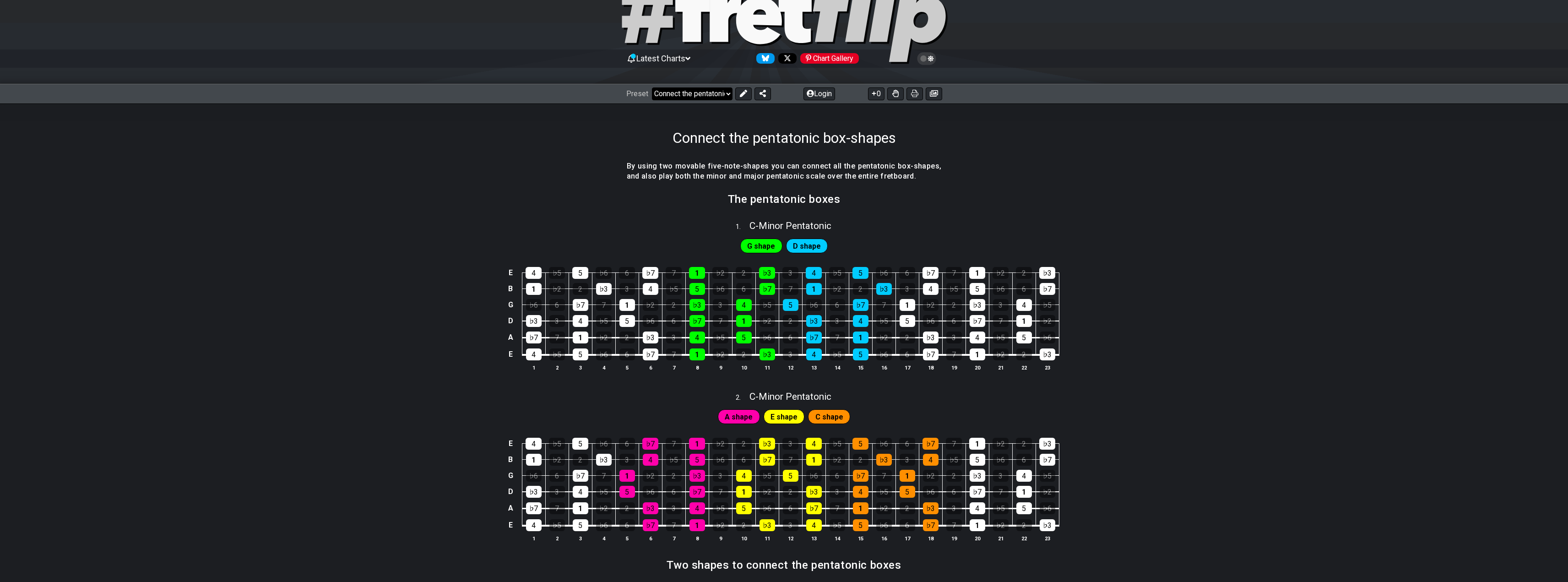
click at [688, 90] on select "Welcome to #fretflip! Initial Preset Custom Preset Minor Pentatonic Major Penta…" at bounding box center [692, 94] width 81 height 13
click at [652, 87] on select "Welcome to #fretflip! Initial Preset Custom Preset Minor Pentatonic Major Penta…" at bounding box center [692, 94] width 81 height 13
select select "/find-all-notes"
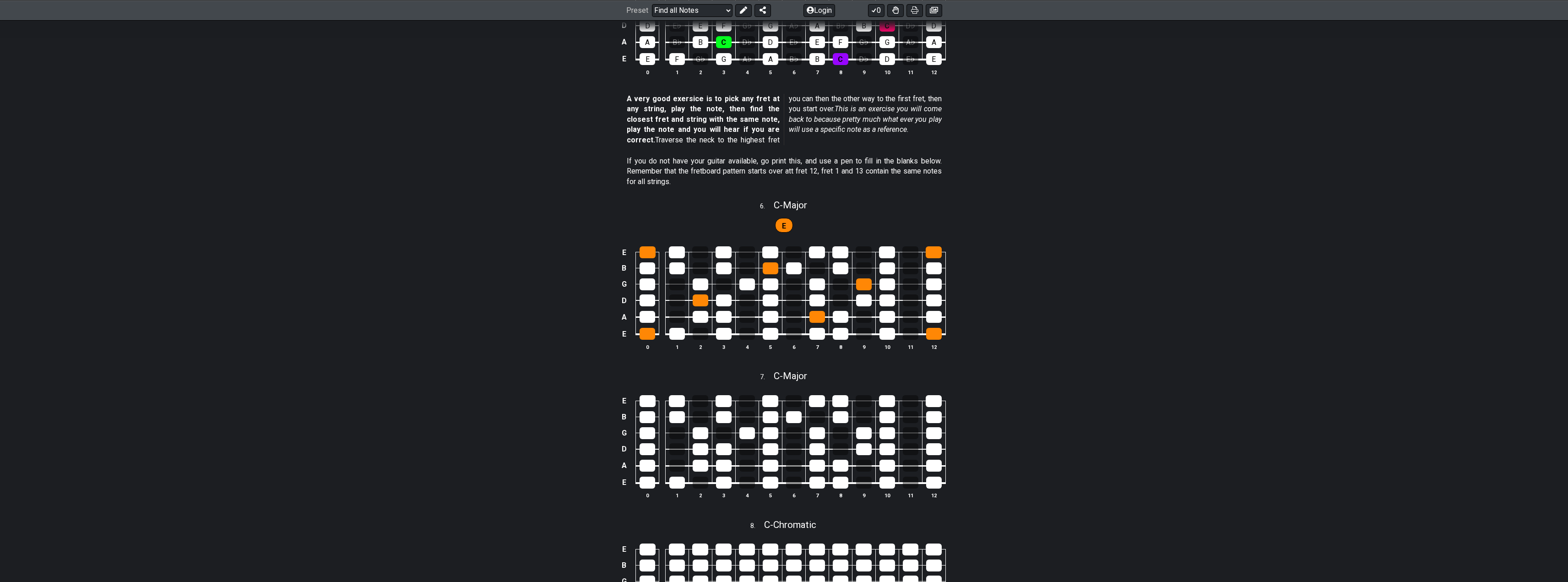
scroll to position [1214, 0]
